Goal: Check status: Check status

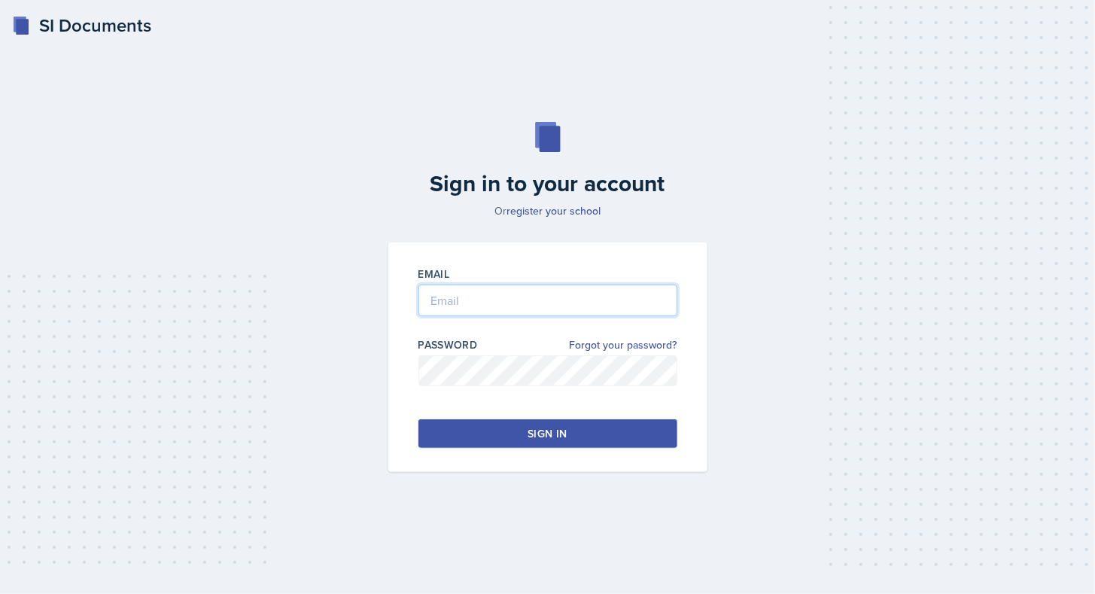
type input "[EMAIL_ADDRESS][DOMAIN_NAME]"
click at [570, 433] on button "Sign in" at bounding box center [547, 433] width 259 height 29
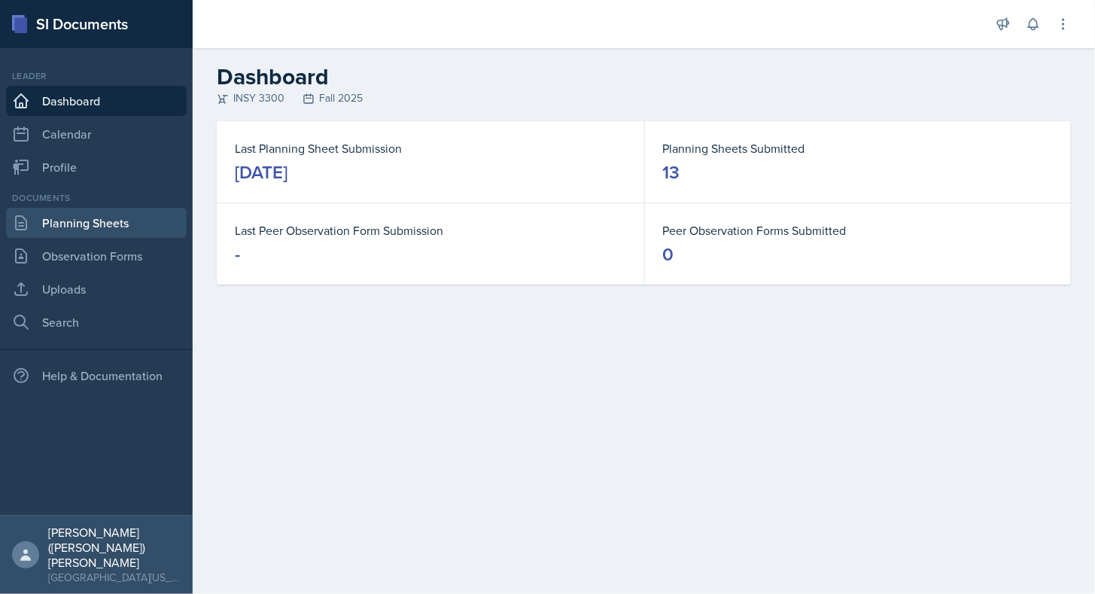
click at [124, 219] on link "Planning Sheets" at bounding box center [96, 223] width 181 height 30
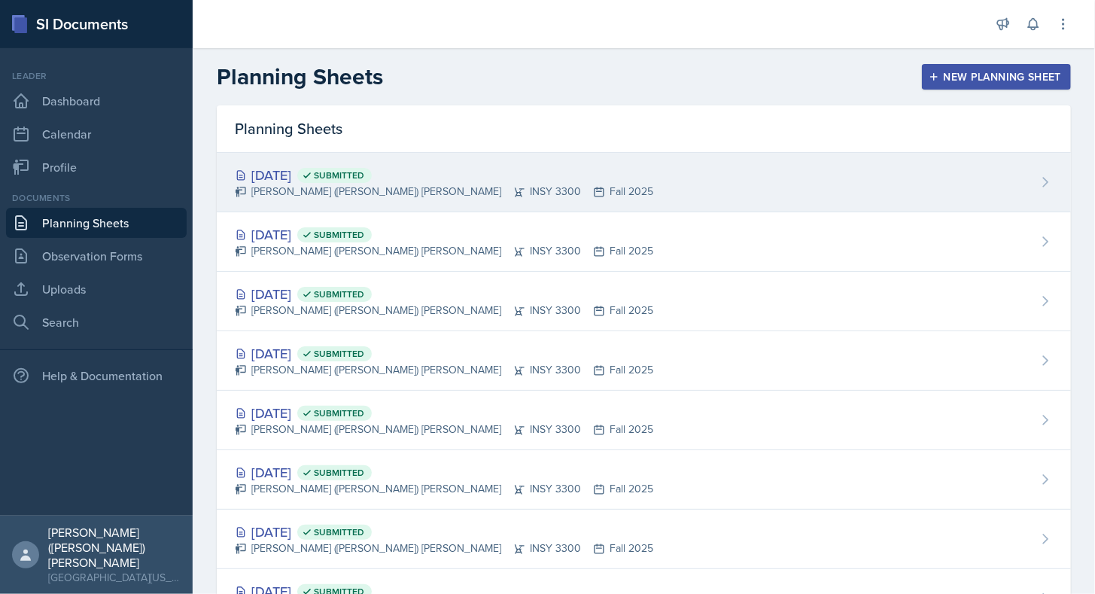
click at [449, 179] on div "[DATE] Submitted" at bounding box center [444, 175] width 418 height 20
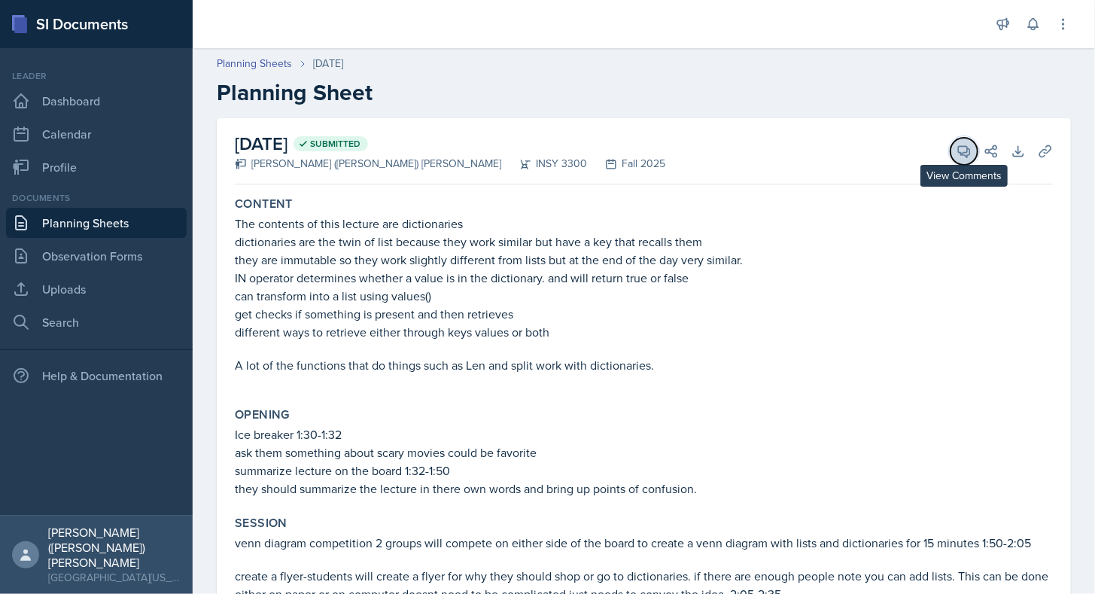
click at [957, 152] on icon at bounding box center [963, 151] width 15 height 15
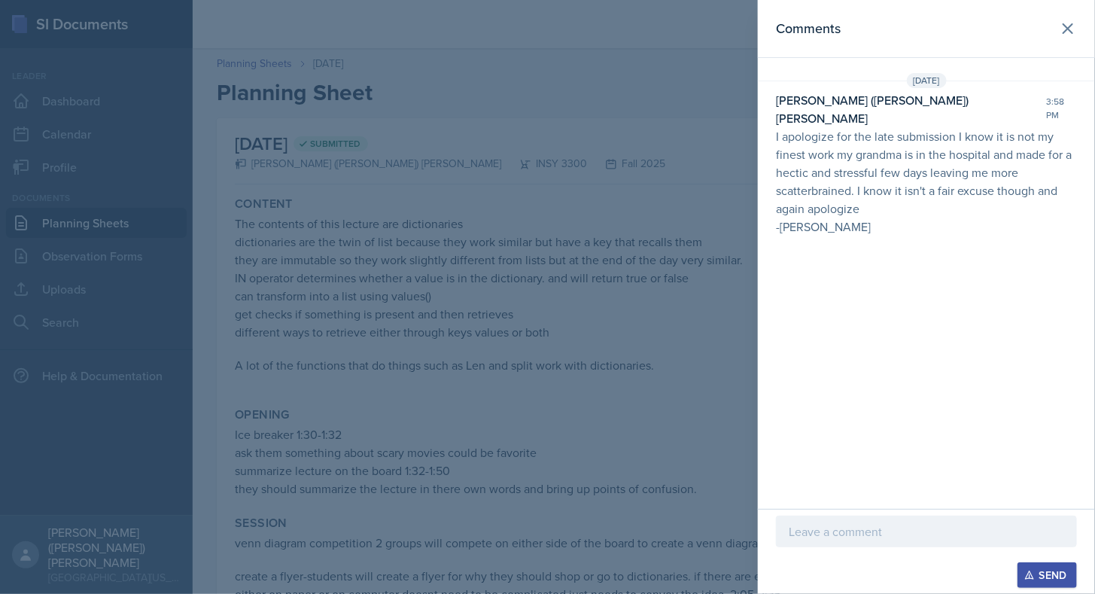
click at [123, 178] on div at bounding box center [547, 297] width 1095 height 594
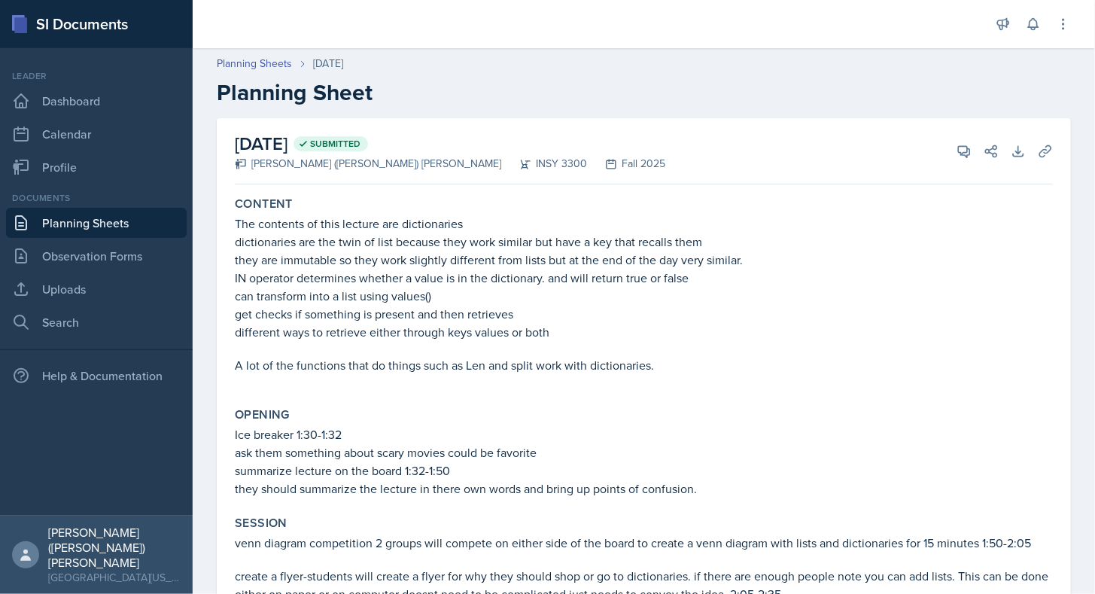
click at [105, 217] on link "Planning Sheets" at bounding box center [96, 223] width 181 height 30
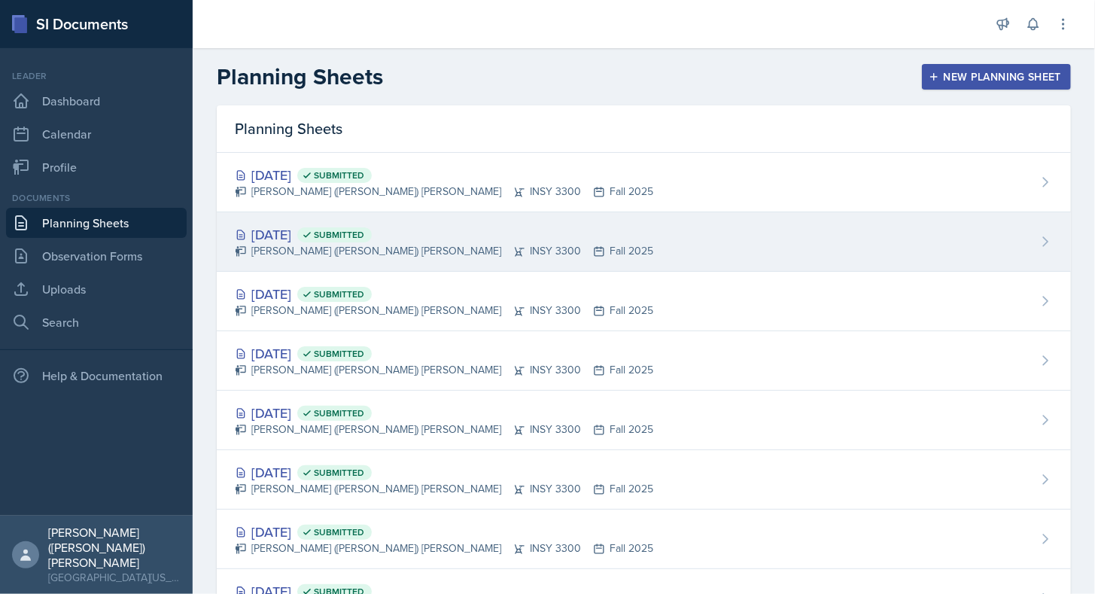
click at [527, 245] on div "[DATE] Submitted [PERSON_NAME] ([PERSON_NAME]) [PERSON_NAME] INSY 3300 Fall 2025" at bounding box center [644, 241] width 854 height 59
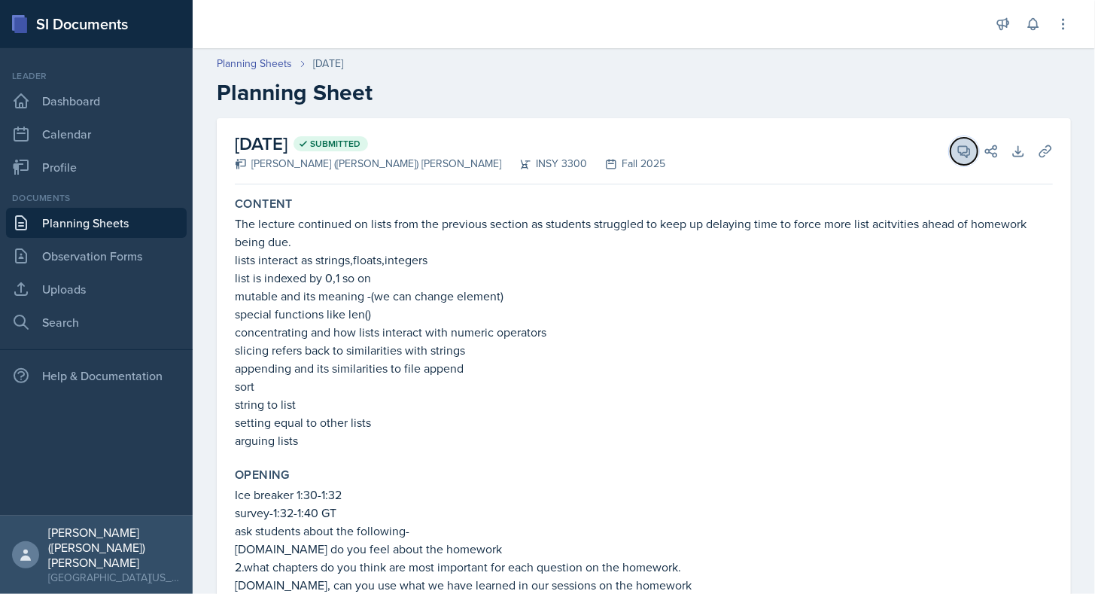
click at [952, 159] on button "View Comments" at bounding box center [963, 151] width 27 height 27
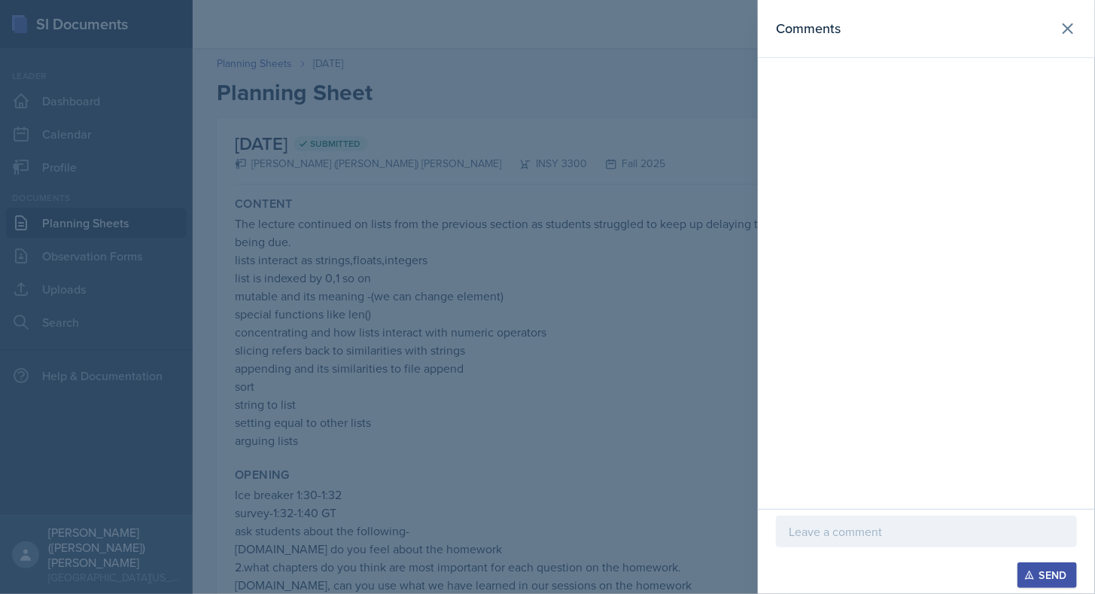
click at [120, 209] on div at bounding box center [547, 297] width 1095 height 594
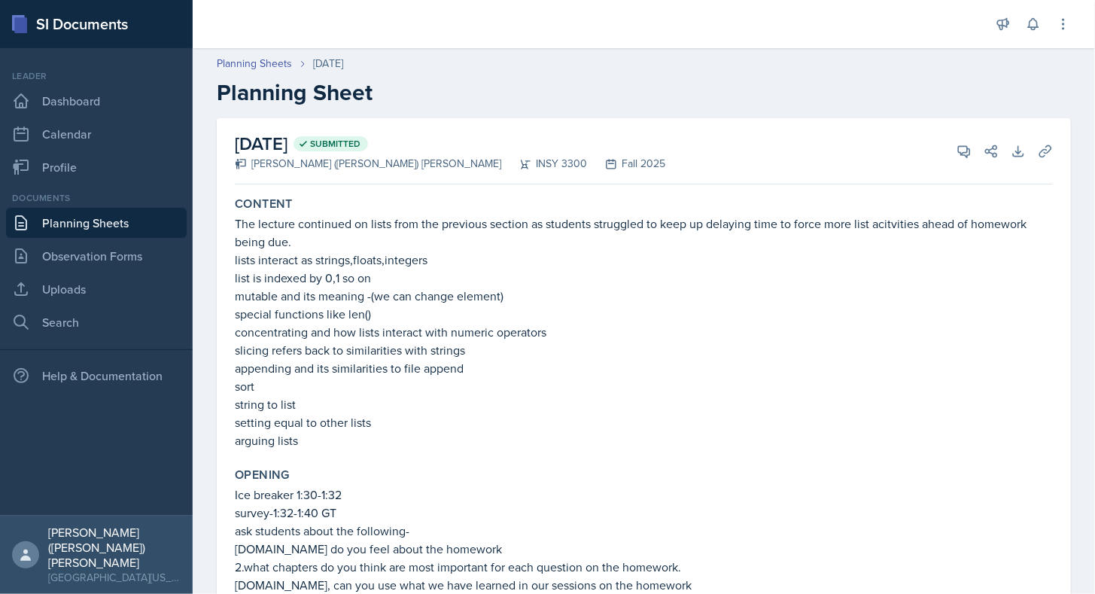
click at [117, 213] on link "Planning Sheets" at bounding box center [96, 223] width 181 height 30
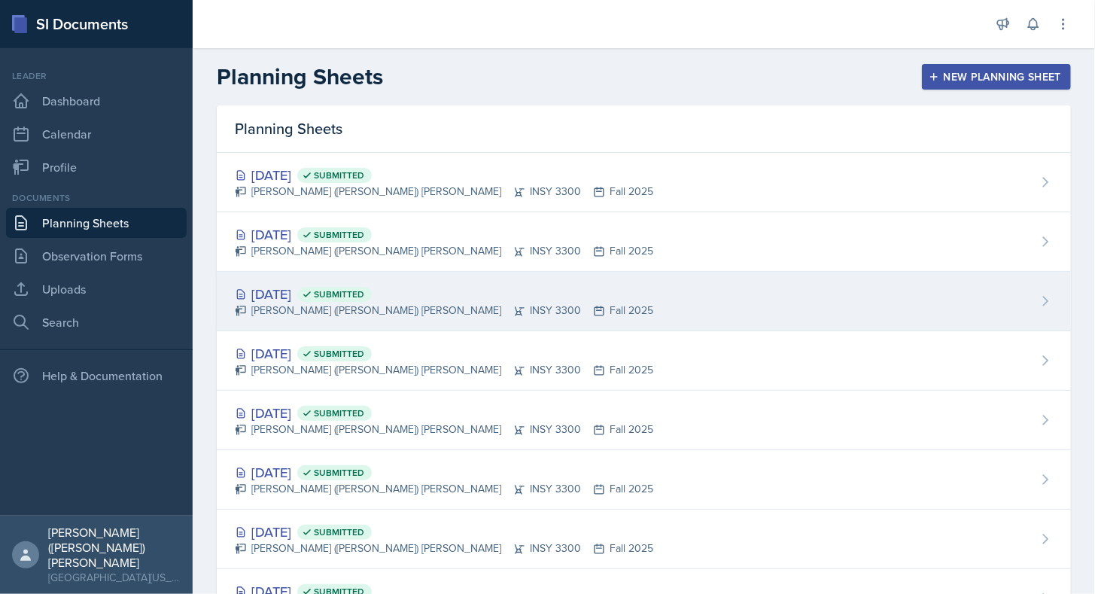
click at [572, 286] on div "[DATE] Submitted [PERSON_NAME] ([PERSON_NAME]) [PERSON_NAME] INSY 3300 Fall 2025" at bounding box center [644, 301] width 854 height 59
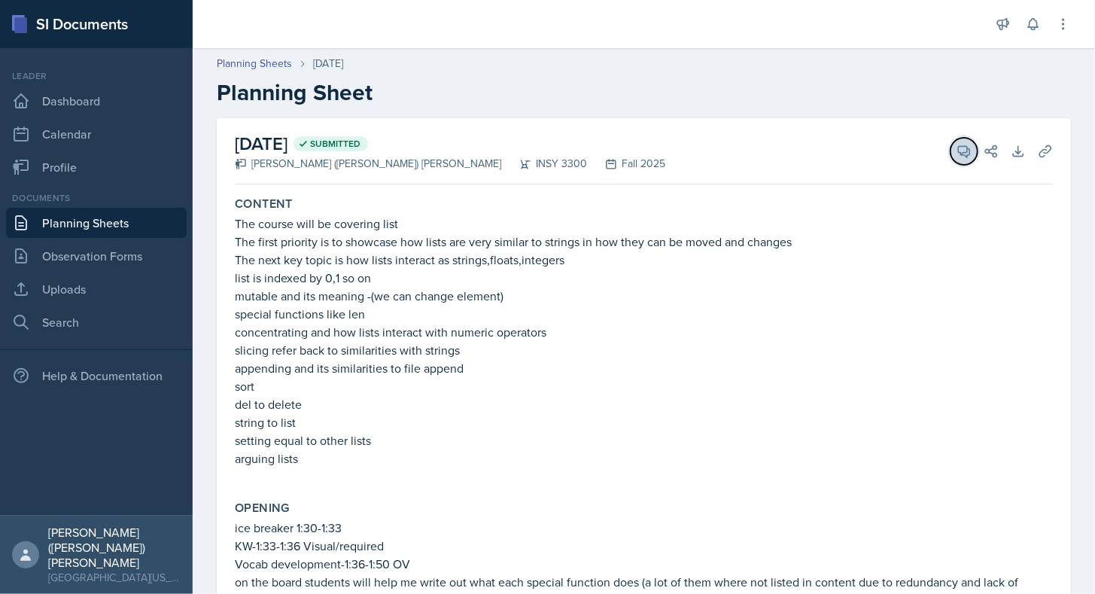
click at [965, 144] on span at bounding box center [969, 146] width 8 height 8
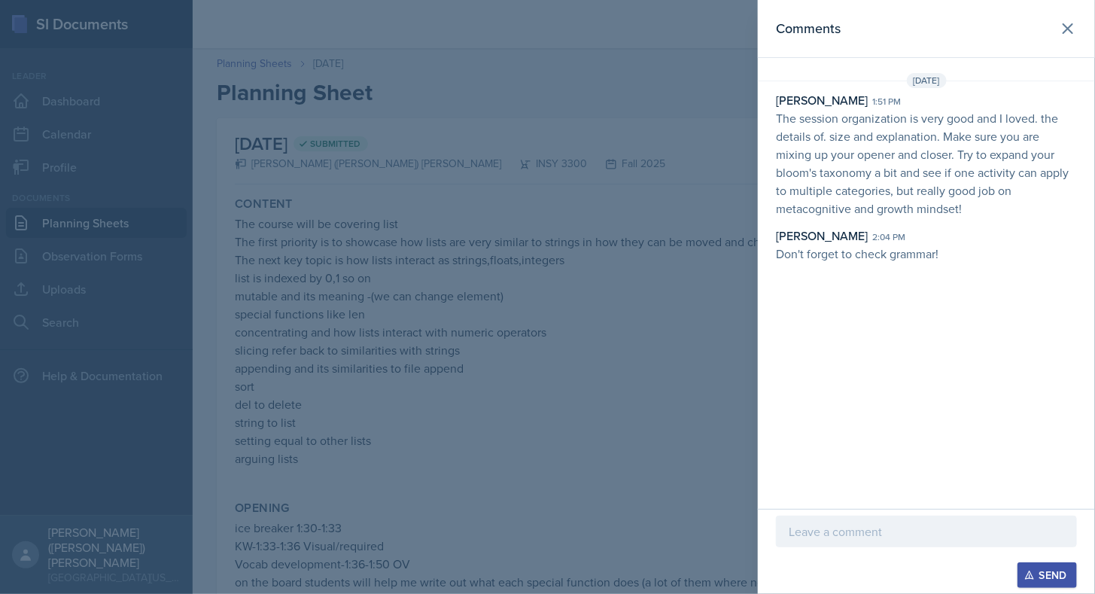
click at [606, 261] on div at bounding box center [547, 297] width 1095 height 594
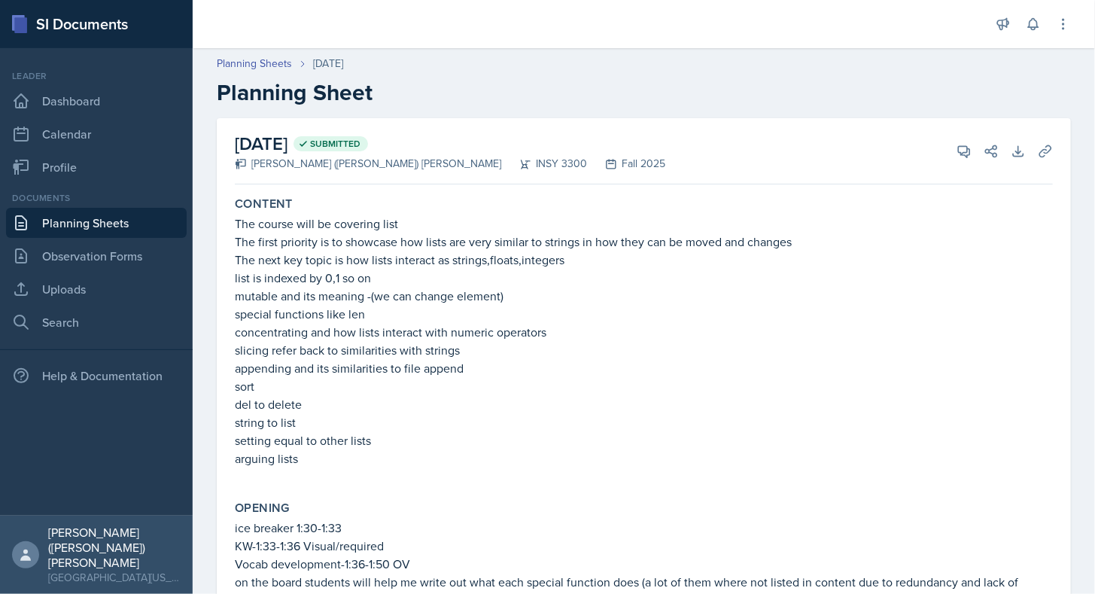
click at [95, 239] on div "Documents Planning Sheets Observation Forms Uploads Search" at bounding box center [96, 264] width 181 height 146
click at [101, 234] on link "Planning Sheets" at bounding box center [96, 223] width 181 height 30
